Goal: Find specific page/section

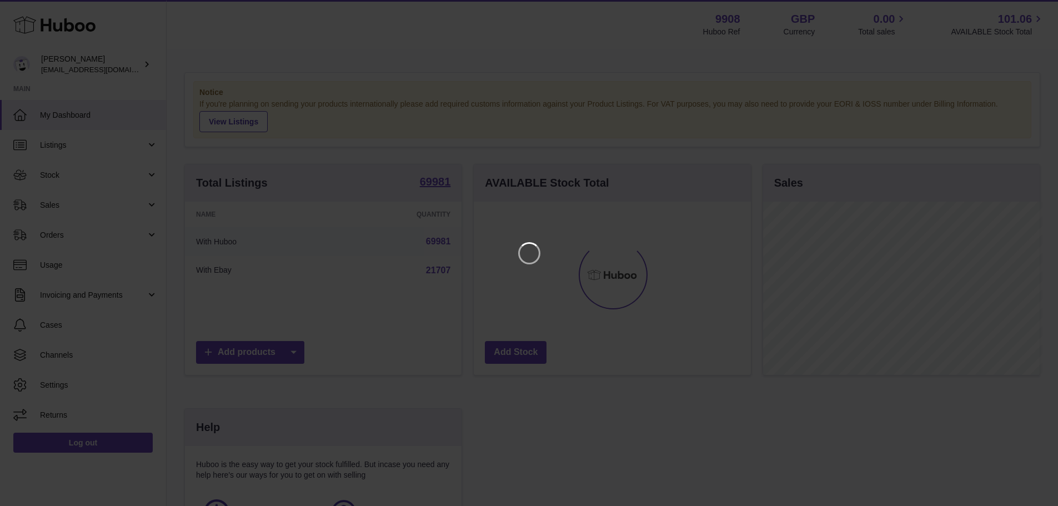
scroll to position [173, 280]
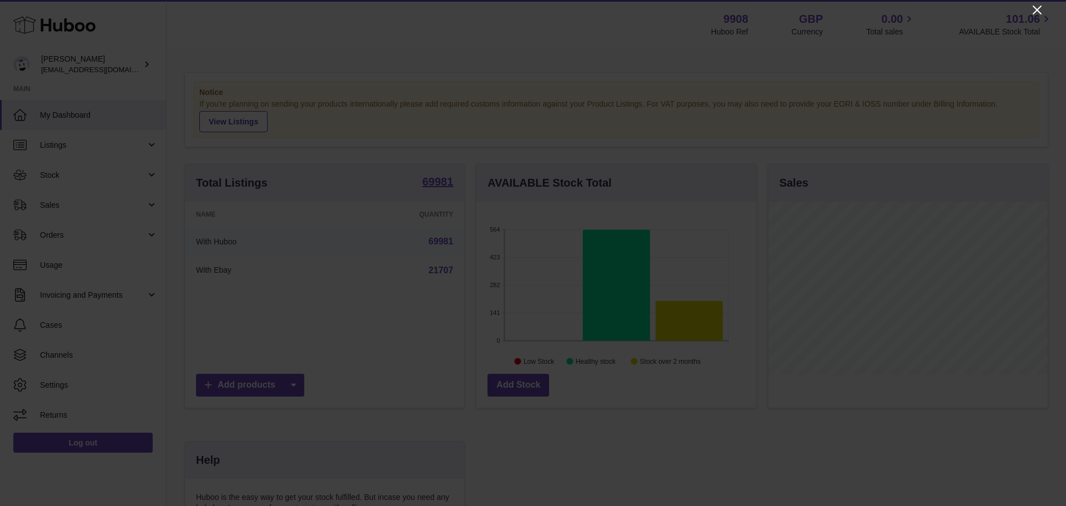
click at [1039, 9] on icon "Close" at bounding box center [1036, 9] width 13 height 13
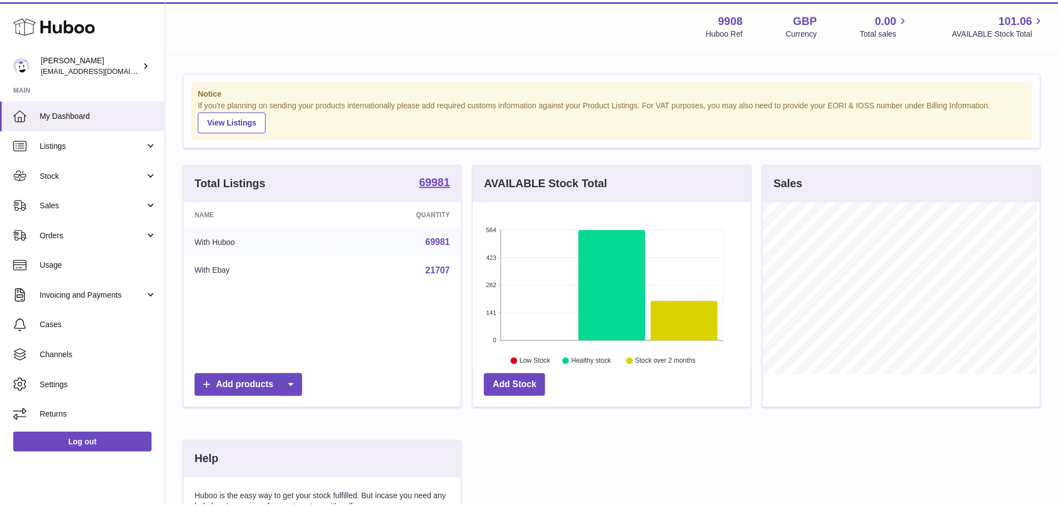
scroll to position [554984, 554881]
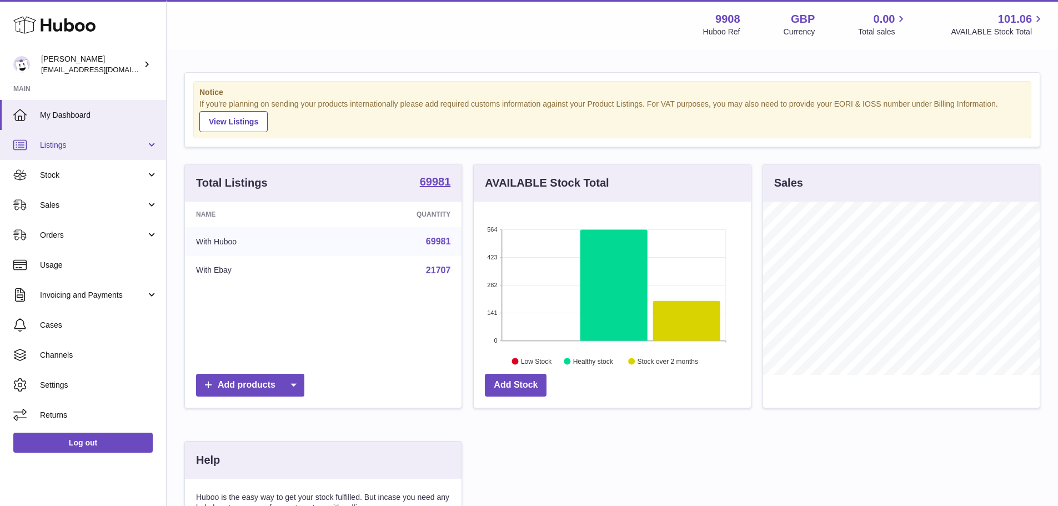
click at [95, 148] on span "Listings" at bounding box center [93, 145] width 106 height 11
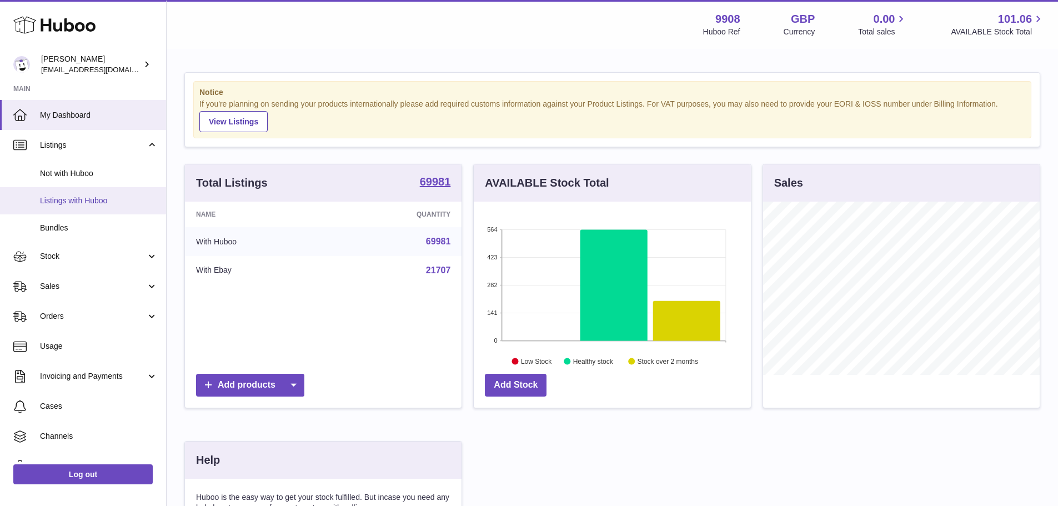
click at [97, 204] on span "Listings with Huboo" at bounding box center [99, 200] width 118 height 11
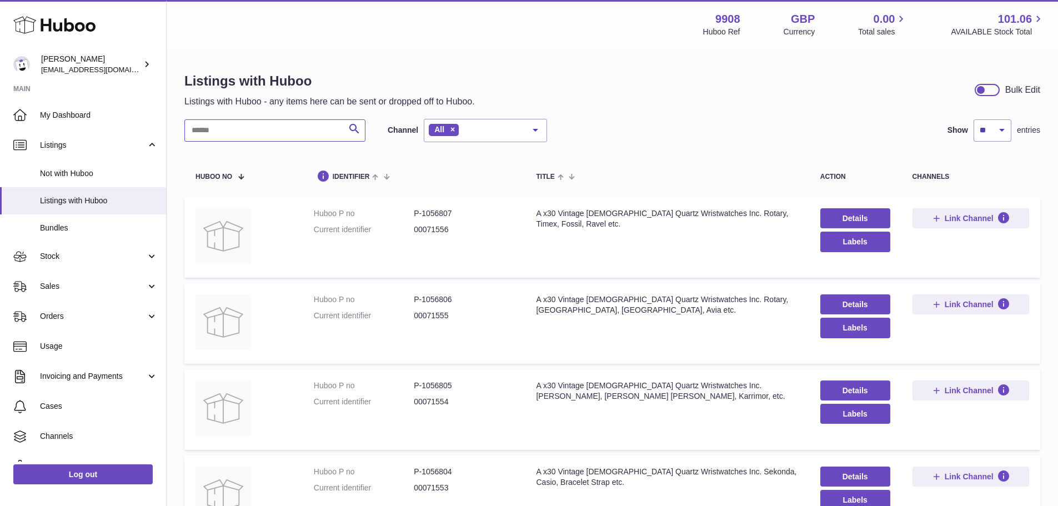
click at [303, 126] on input "text" at bounding box center [274, 130] width 181 height 22
type input "********"
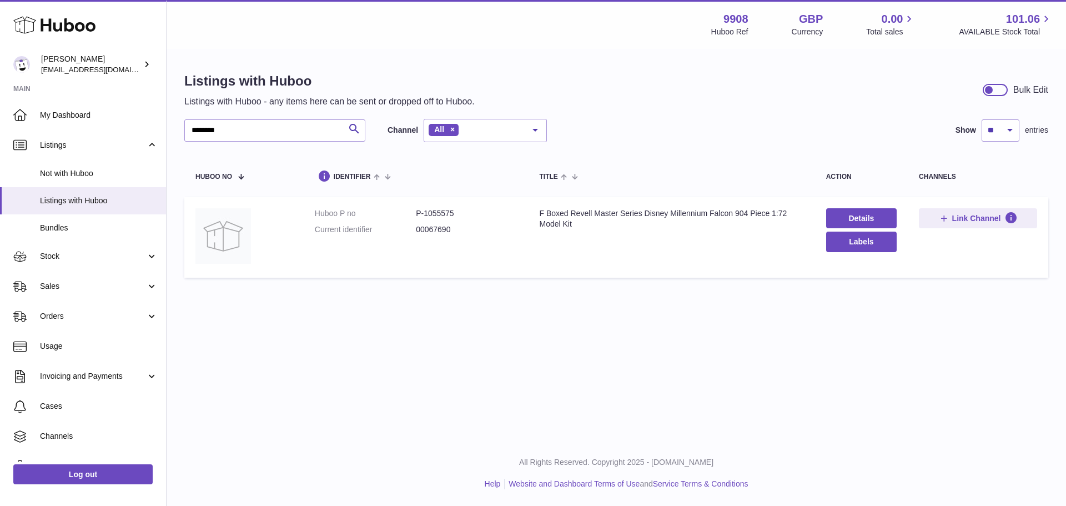
click at [440, 215] on dd "P-1055575" at bounding box center [466, 213] width 101 height 11
copy dd "1055575"
